Goal: Task Accomplishment & Management: Complete application form

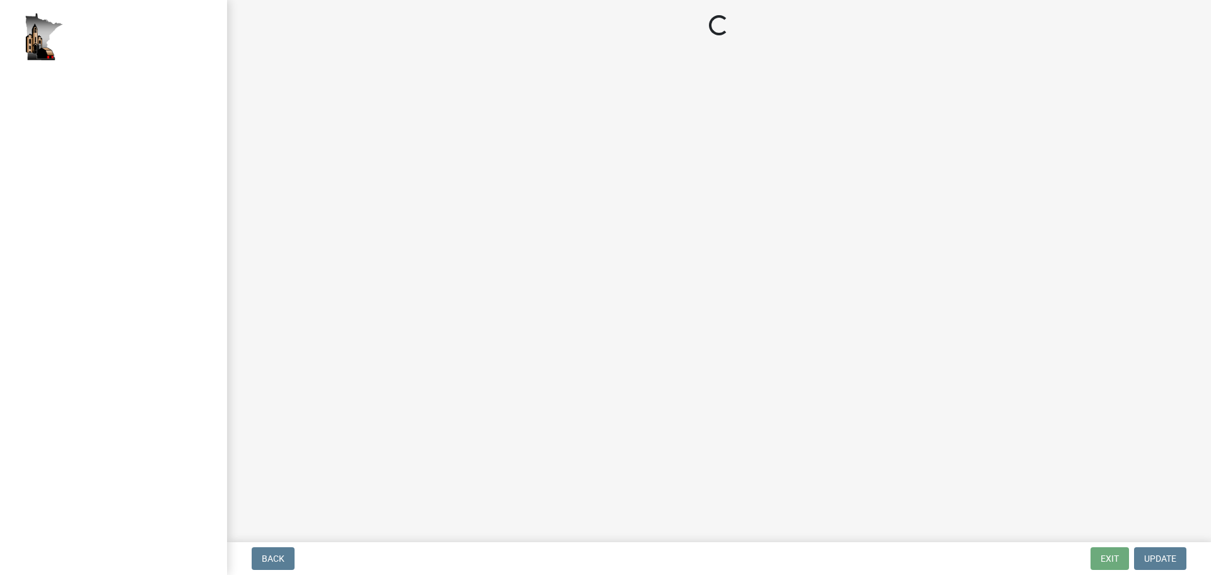
select select "2: 1"
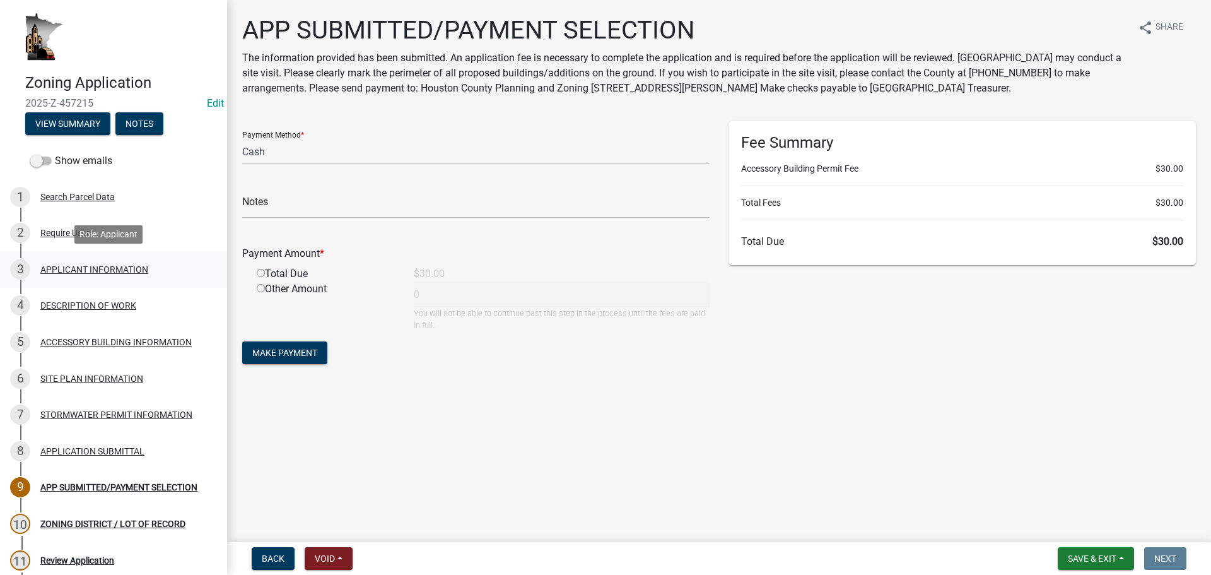
scroll to position [63, 0]
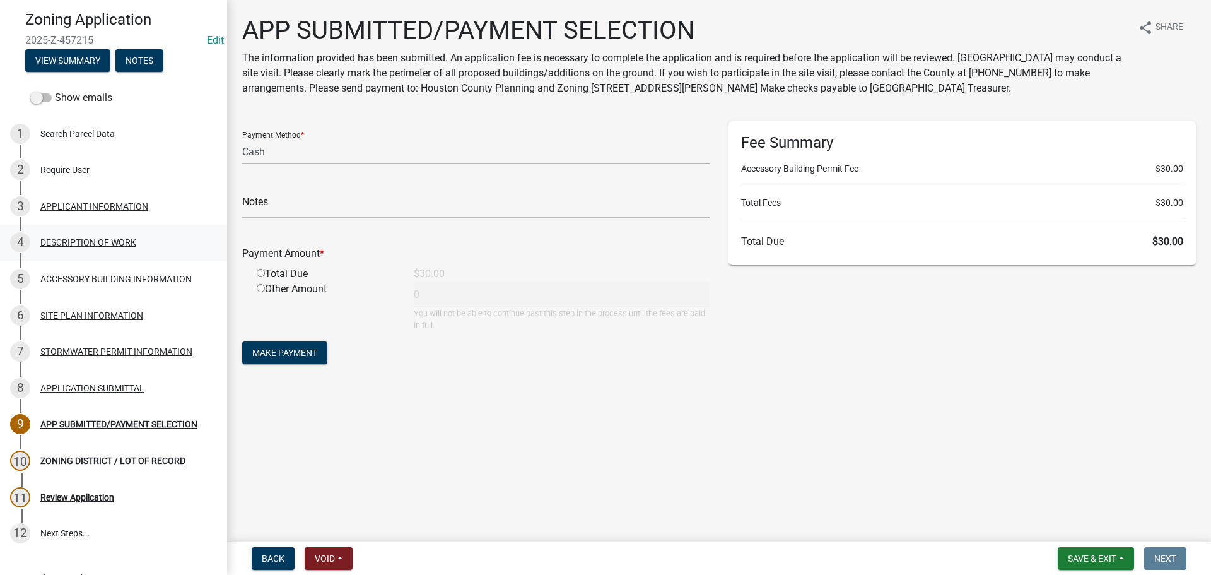
click at [110, 242] on div "DESCRIPTION OF WORK" at bounding box center [88, 242] width 96 height 9
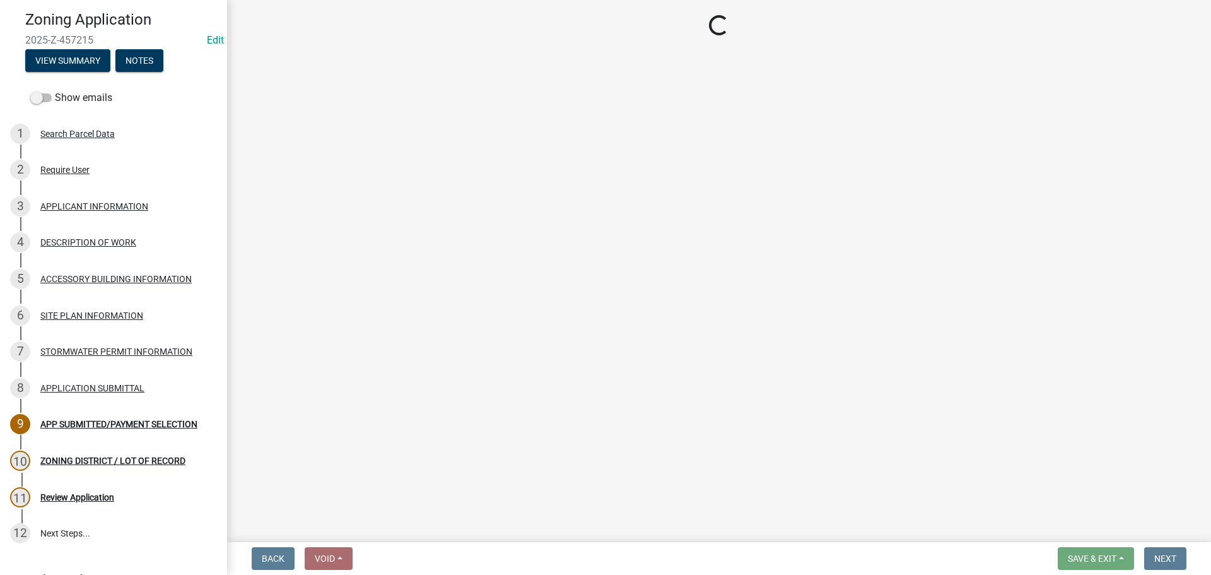
select select "b3a6beee-04a6-4ced-bc5d-3a63bafb7701"
select select "d5c4c3d5-0e01-416f-8471-05b912159bd9"
select select "b77d4c88-b606-4875-889f-ef493ebc67f8"
select select "07ce3bd5-44c8-48c7-a7da-ecbfde3ea753"
select select "865858fb-cec4-4771-ade1-629df977e661"
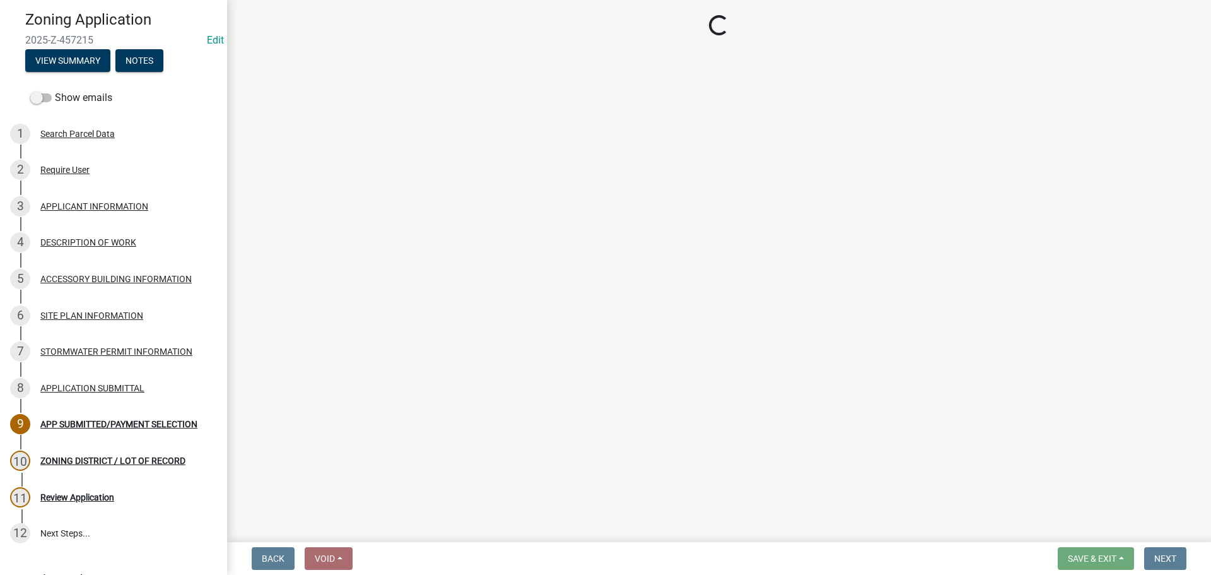
select select "cef96780-4810-40e3-9d85-228a56ab53a8"
select select "79149638-379e-4eb8-8707-a078303474c9"
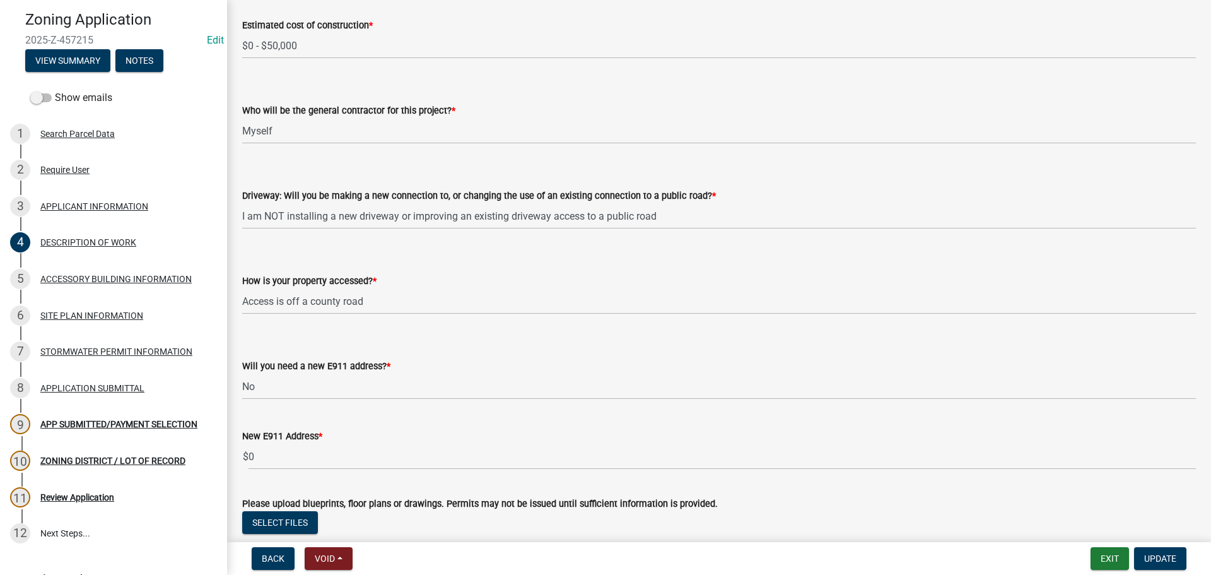
scroll to position [865, 0]
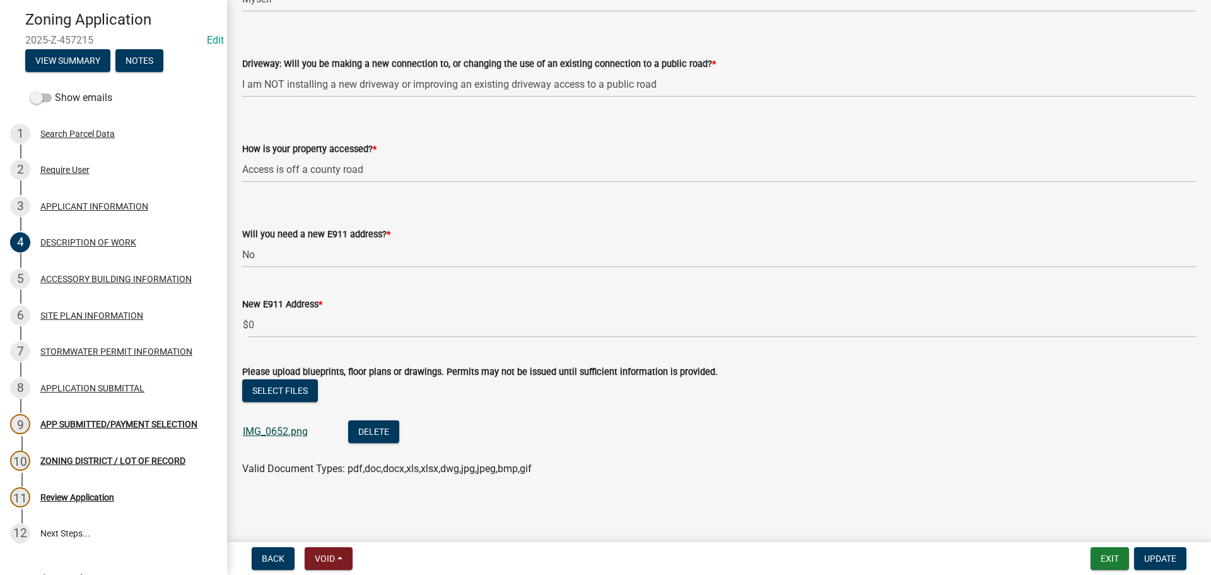
click at [269, 433] on link "IMG_0652.png" at bounding box center [275, 431] width 65 height 12
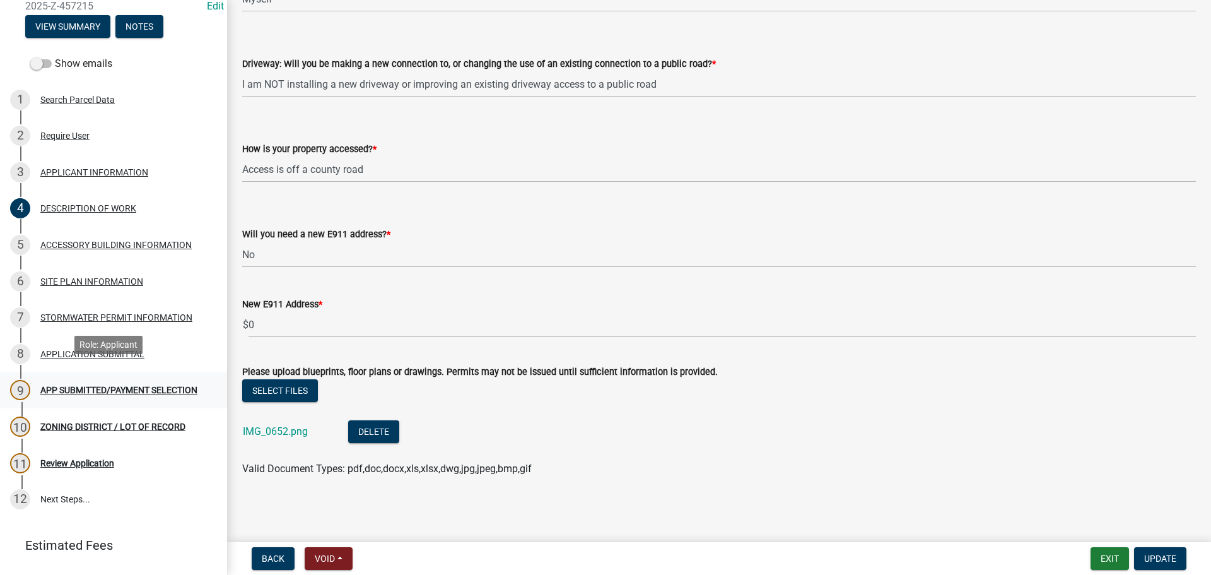
scroll to position [157, 0]
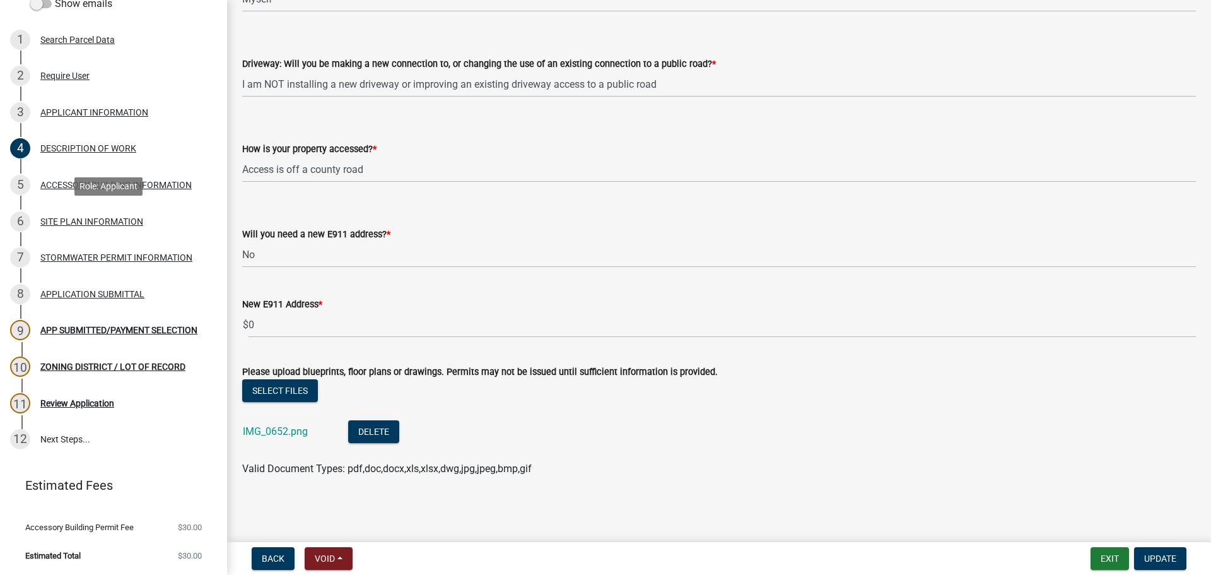
click at [102, 214] on div "6 SITE PLAN INFORMATION" at bounding box center [108, 221] width 197 height 20
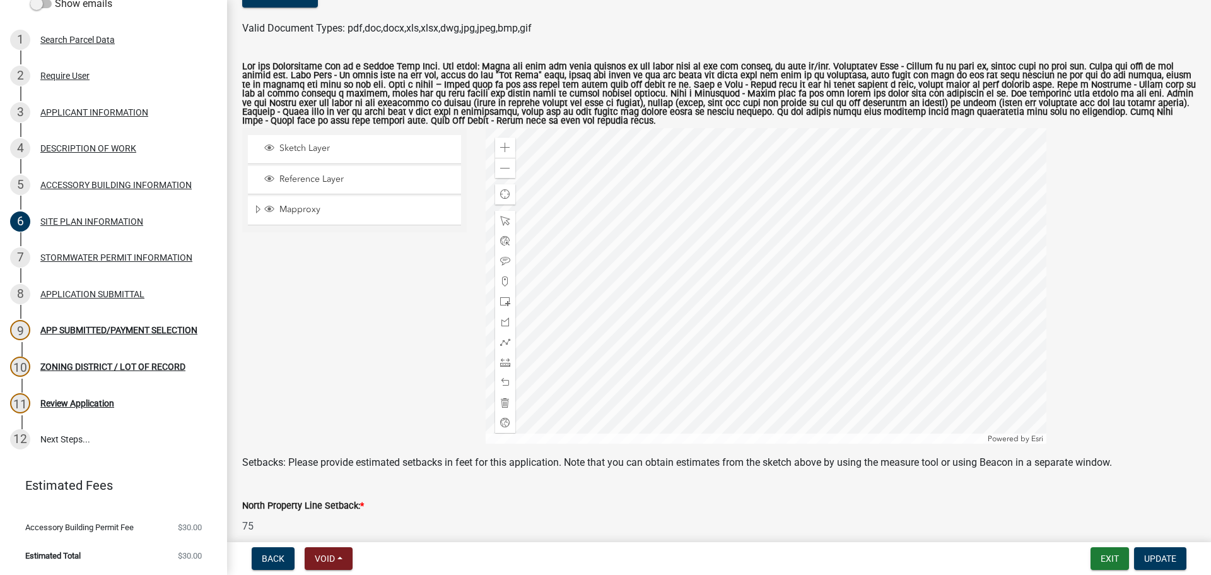
scroll to position [170, 0]
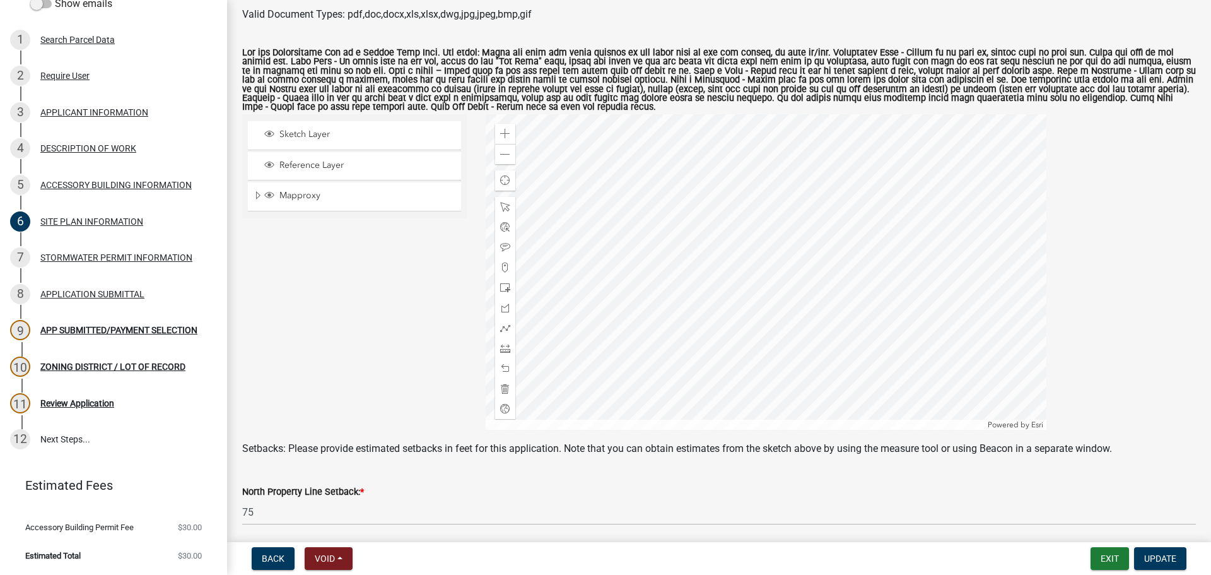
drag, startPoint x: 1200, startPoint y: 171, endPoint x: 1200, endPoint y: 264, distance: 92.7
click at [1200, 264] on div "SITE PLAN INFORMATION share Share A site plan showing the following is required…" at bounding box center [719, 336] width 984 height 983
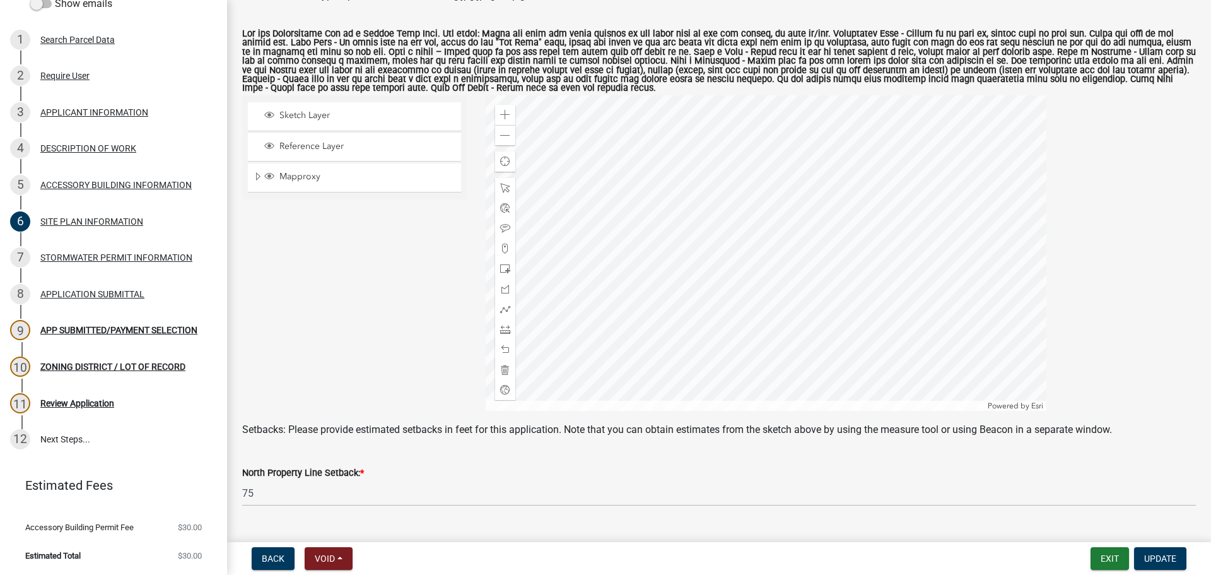
scroll to position [315, 0]
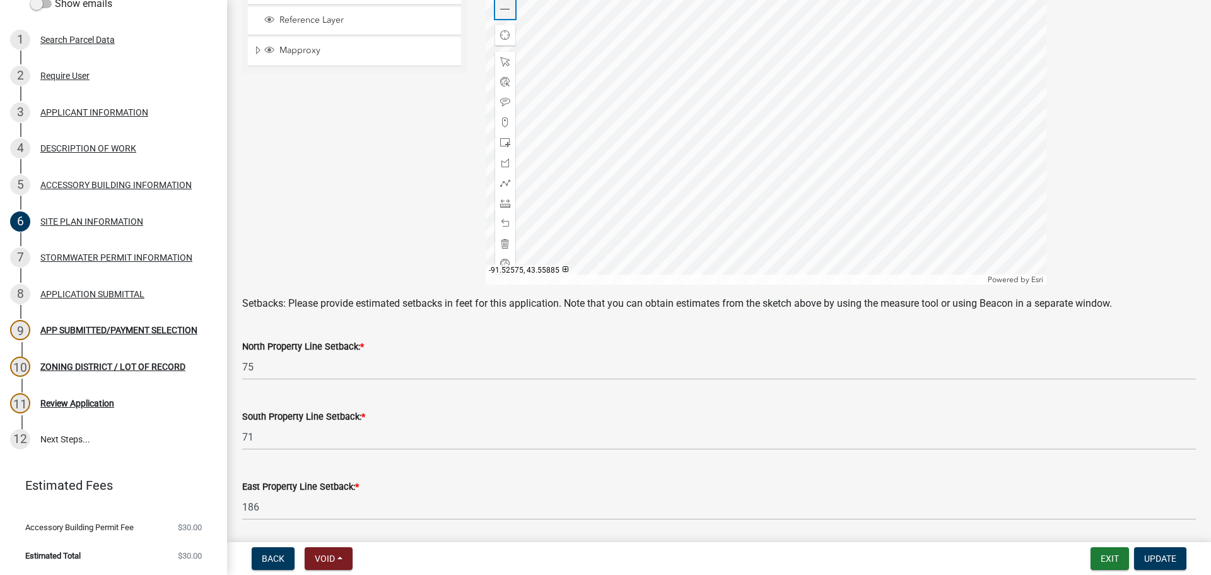
click at [507, 11] on span at bounding box center [505, 9] width 10 height 10
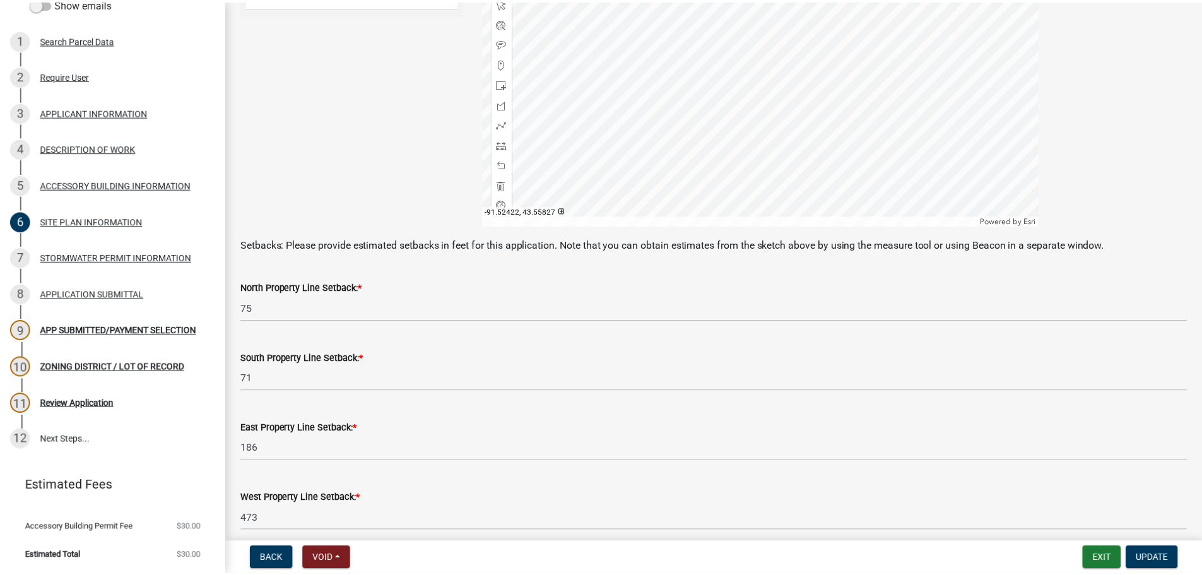
scroll to position [500, 0]
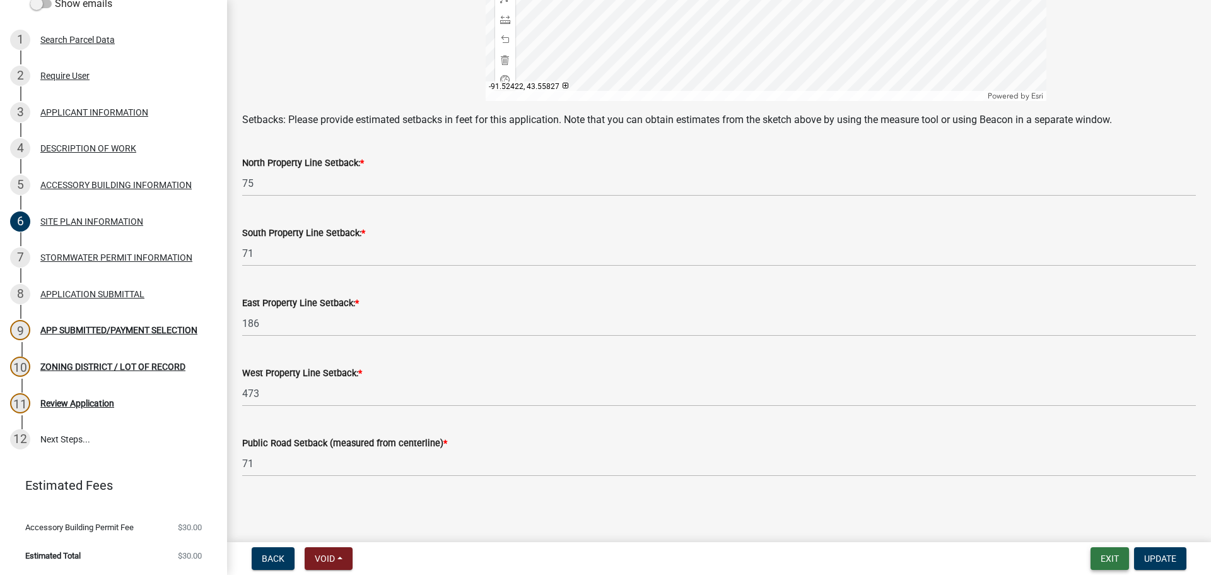
drag, startPoint x: 1106, startPoint y: 562, endPoint x: 1052, endPoint y: 573, distance: 54.8
click at [1106, 562] on button "Exit" at bounding box center [1110, 558] width 38 height 23
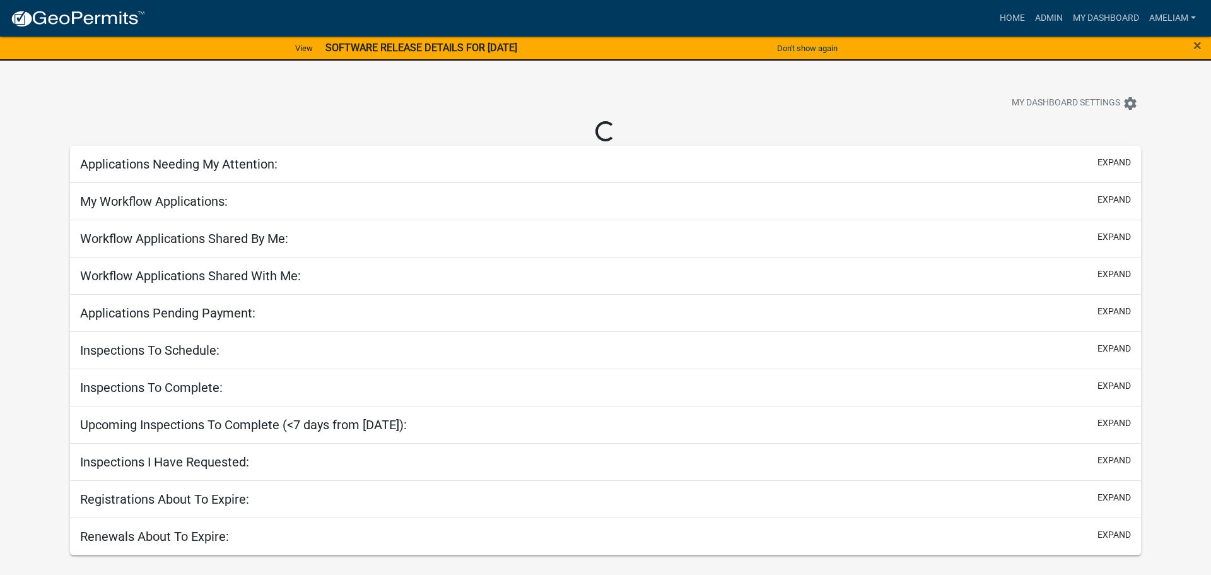
select select "3: 100"
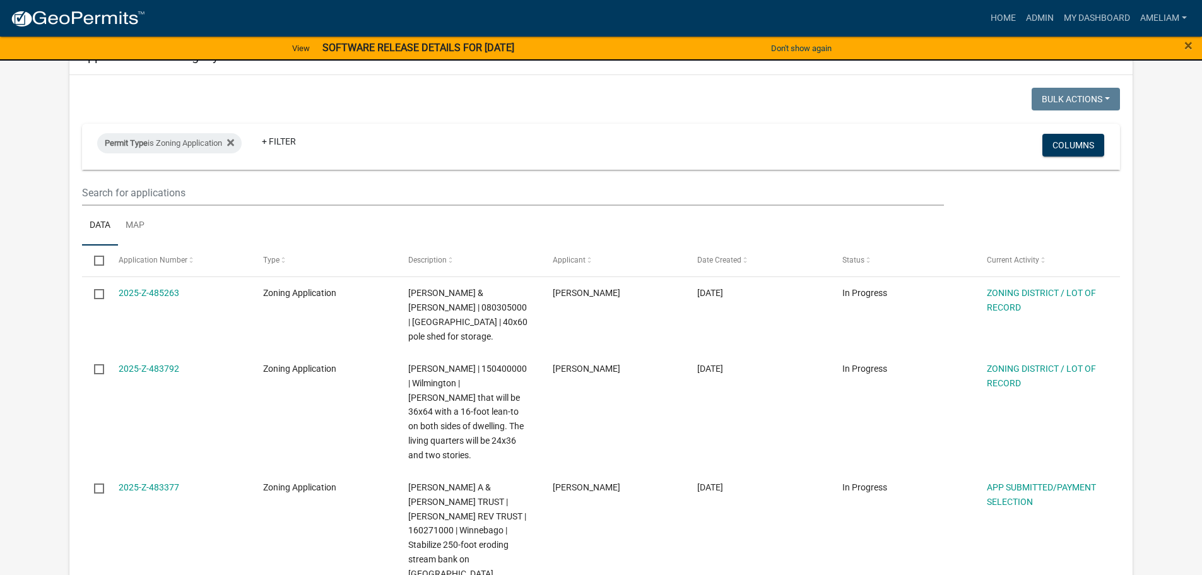
scroll to position [63, 0]
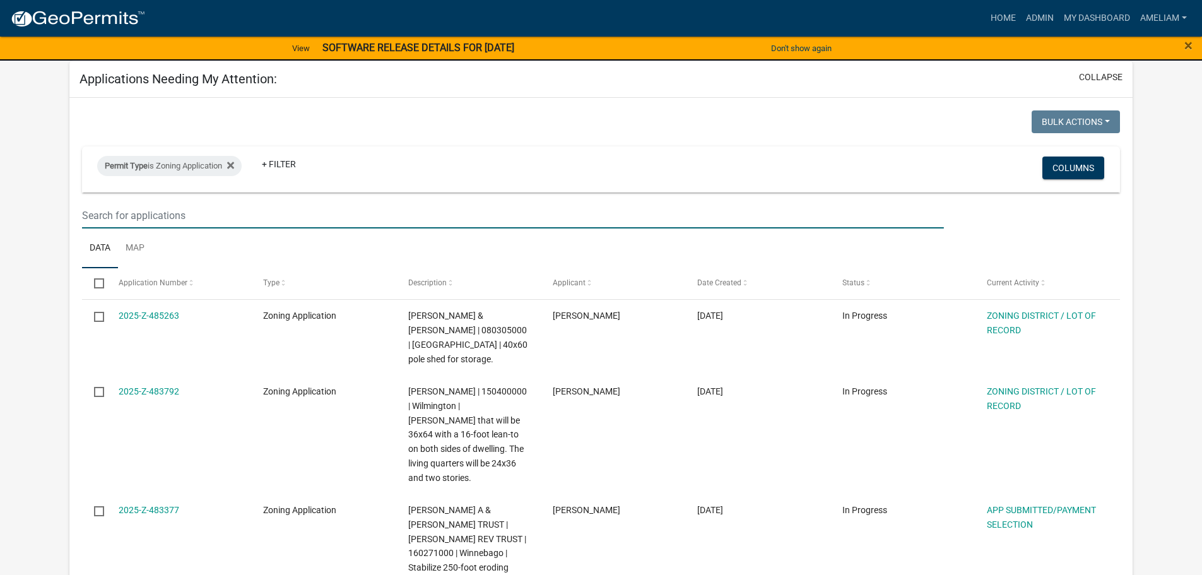
click at [284, 210] on input "text" at bounding box center [512, 215] width 861 height 26
type input "a"
type input "g"
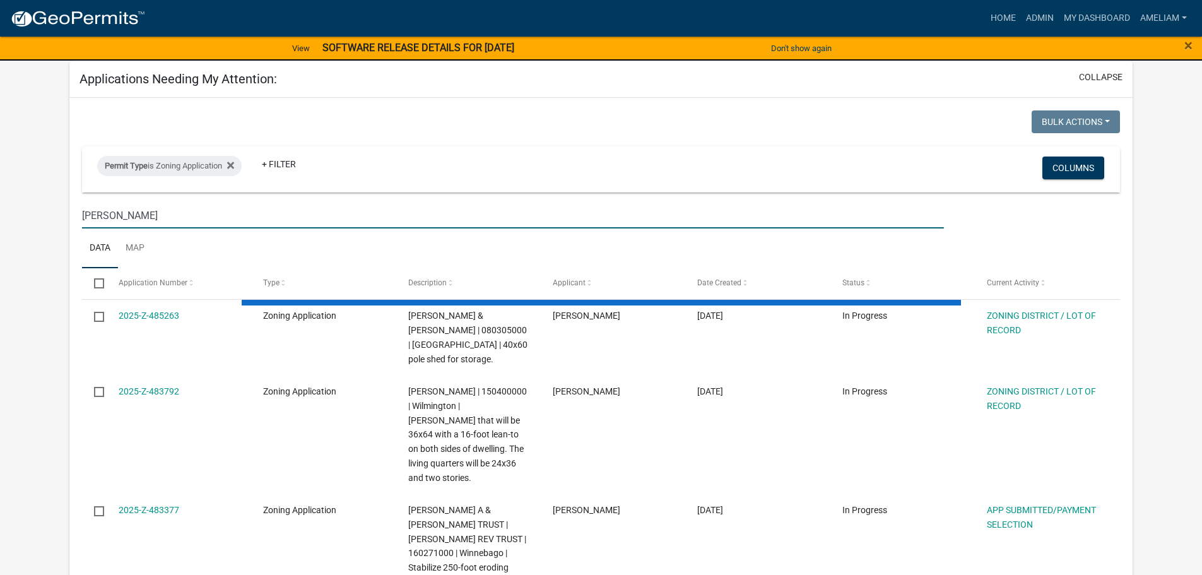
type input "[PERSON_NAME]"
